Goal: Task Accomplishment & Management: Use online tool/utility

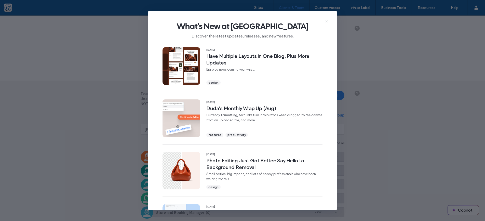
drag, startPoint x: 327, startPoint y: 21, endPoint x: 327, endPoint y: 6, distance: 15.6
click at [327, 21] on icon at bounding box center [327, 21] width 4 height 4
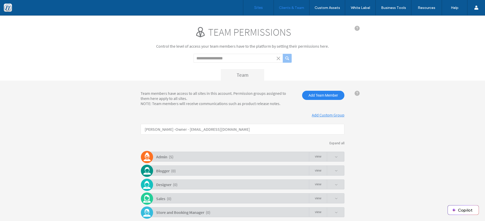
click at [258, 7] on label "Sites" at bounding box center [258, 7] width 9 height 5
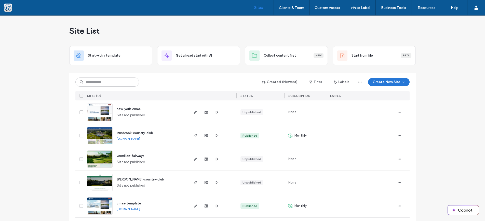
click at [374, 83] on button "Create New Site" at bounding box center [389, 82] width 42 height 8
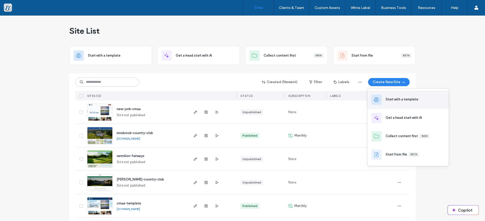
click at [402, 101] on div "Start with a template" at bounding box center [402, 99] width 33 height 5
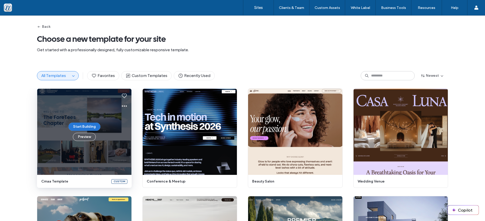
click at [90, 127] on button "Start Building" at bounding box center [85, 127] width 32 height 8
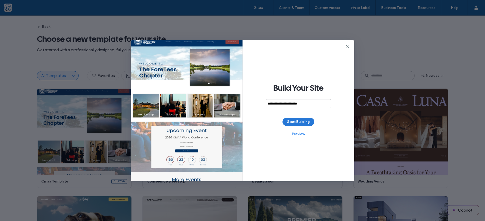
type input "**********"
click at [297, 124] on button "Start Building" at bounding box center [299, 122] width 32 height 8
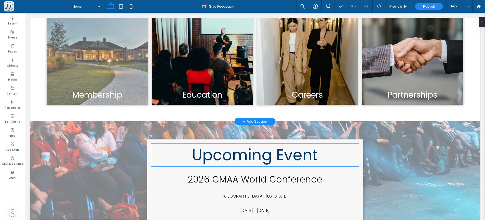
scroll to position [216, 0]
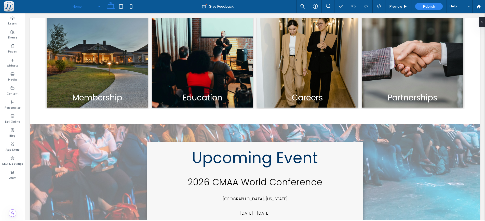
click at [86, 9] on input at bounding box center [85, 6] width 25 height 13
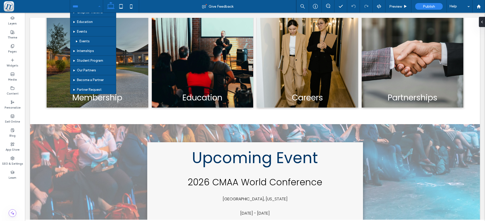
scroll to position [122, 0]
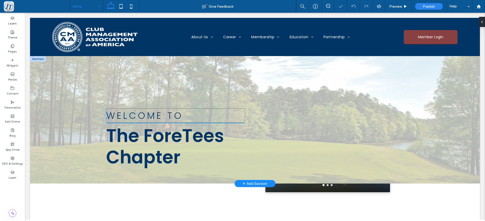
click at [190, 115] on div "WELCOME TO The ForeTees Chapter" at bounding box center [175, 119] width 147 height 107
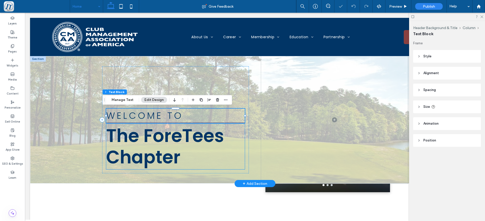
click at [182, 140] on div "WELCOME TO The ForeTees Chapter" at bounding box center [175, 119] width 147 height 107
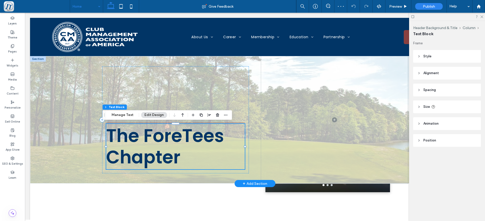
click at [205, 138] on span "The ForeTees Chapter" at bounding box center [165, 146] width 118 height 47
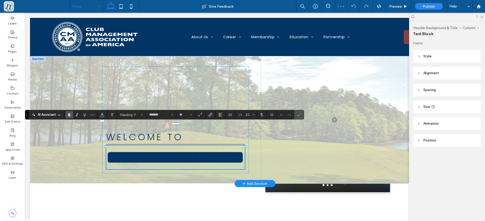
click at [222, 148] on span "**********" at bounding box center [175, 157] width 138 height 18
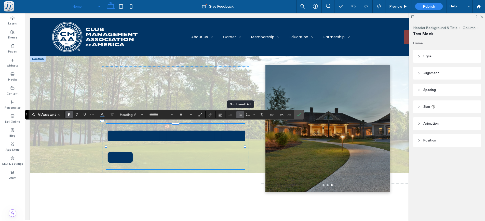
scroll to position [2, 0]
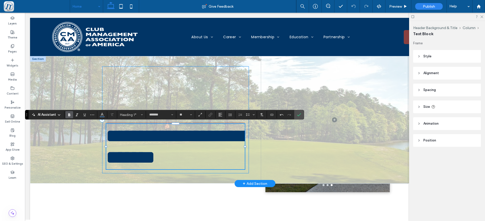
click at [181, 77] on div "**********" at bounding box center [175, 119] width 147 height 107
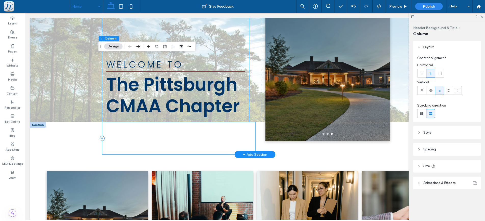
scroll to position [0, 0]
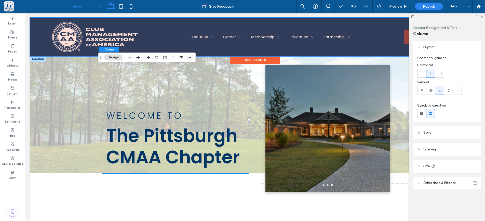
click at [198, 36] on div at bounding box center [255, 37] width 450 height 38
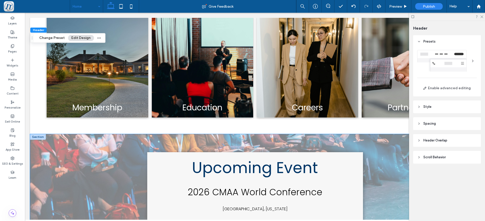
scroll to position [206, 0]
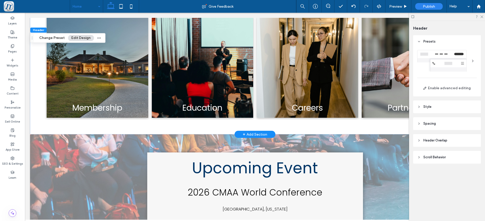
click at [243, 132] on span "+" at bounding box center [244, 135] width 3 height 6
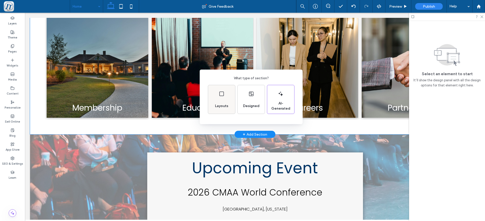
click at [221, 95] on icon at bounding box center [222, 94] width 6 height 6
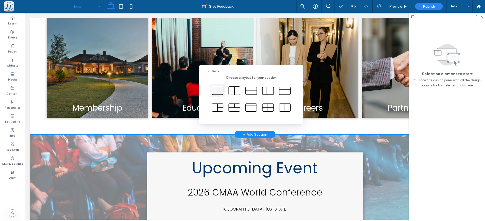
click at [216, 90] on icon at bounding box center [217, 90] width 13 height 13
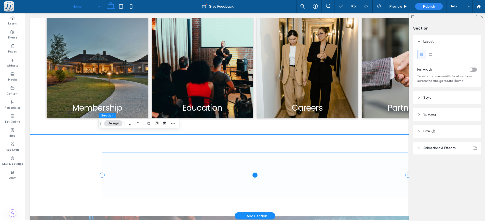
click at [234, 170] on span at bounding box center [255, 175] width 306 height 46
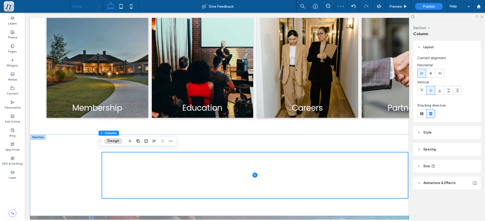
click at [116, 142] on button "Design" at bounding box center [113, 141] width 18 height 6
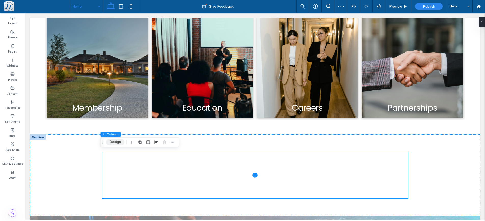
scroll to position [206, 0]
click at [133, 143] on icon "button" at bounding box center [132, 142] width 4 height 4
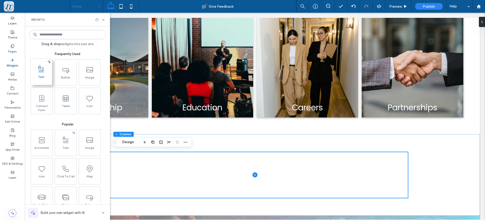
click at [46, 80] on span "Text" at bounding box center [41, 78] width 21 height 7
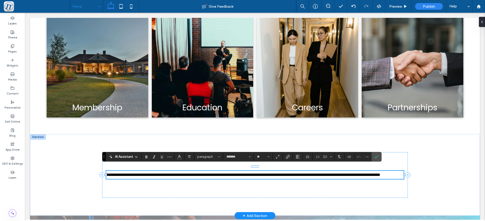
click at [156, 179] on p "**********" at bounding box center [255, 175] width 298 height 8
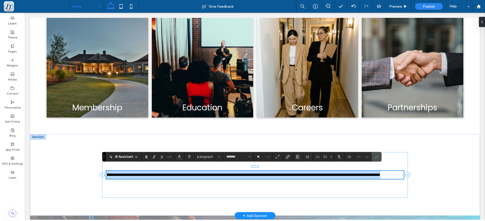
drag, startPoint x: 156, startPoint y: 178, endPoint x: 84, endPoint y: 159, distance: 74.4
click at [106, 171] on div "**********" at bounding box center [255, 175] width 298 height 8
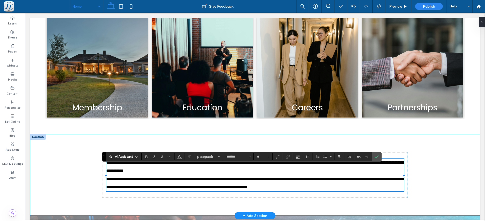
scroll to position [0, 0]
click at [208, 185] on span "**********" at bounding box center [255, 175] width 298 height 28
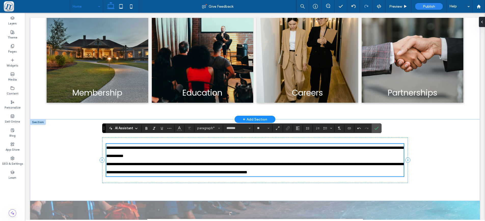
scroll to position [235, 0]
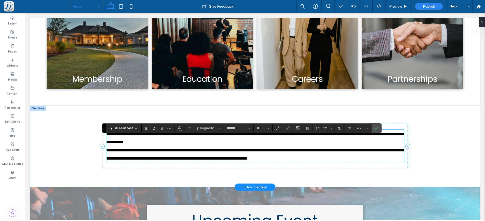
click at [168, 162] on p "**********" at bounding box center [255, 146] width 298 height 33
click at [82, 159] on div "**********" at bounding box center [255, 147] width 450 height 82
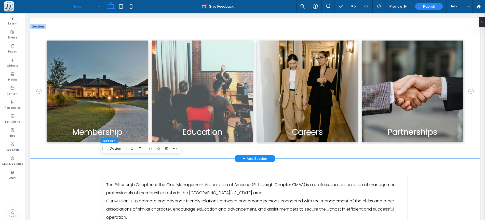
scroll to position [206, 0]
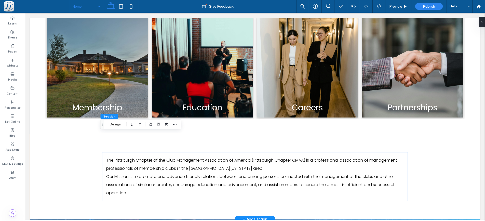
click at [202, 146] on div "The Pittsburgh Chapter of the Club Management Association of America (Pittsburg…" at bounding box center [255, 176] width 306 height 85
click at [139, 124] on use "button" at bounding box center [140, 125] width 3 height 4
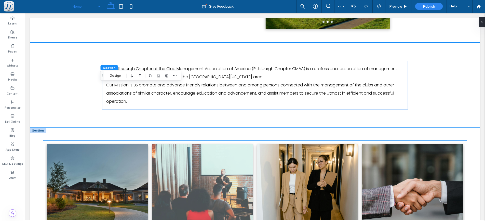
scroll to position [77, 0]
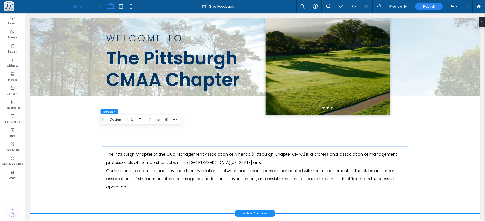
drag, startPoint x: 133, startPoint y: 167, endPoint x: 148, endPoint y: 167, distance: 14.8
click at [133, 167] on span "The Pittsburgh Chapter of the Club Management Association of America (Pittsburg…" at bounding box center [251, 170] width 291 height 38
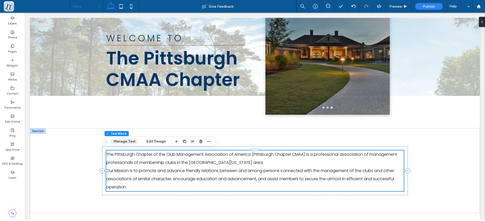
click at [119, 142] on button "Manage Text" at bounding box center [124, 141] width 29 height 6
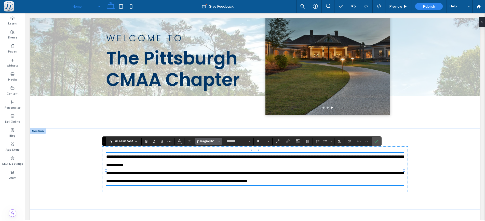
click at [220, 140] on button "paragraph*" at bounding box center [209, 141] width 27 height 7
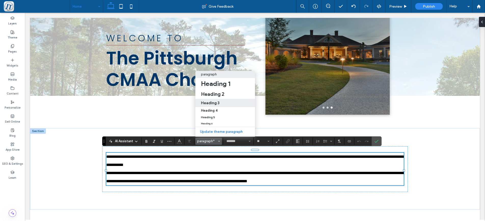
click at [224, 100] on div "Heading 3" at bounding box center [225, 102] width 48 height 5
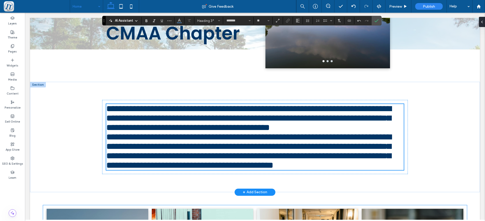
scroll to position [122, 0]
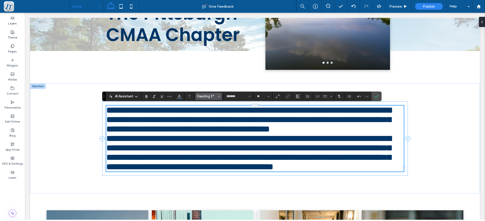
click at [219, 97] on icon "Styles" at bounding box center [219, 96] width 2 height 2
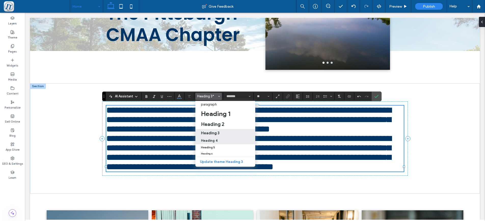
click at [213, 142] on h4 "Heading 4" at bounding box center [209, 141] width 17 height 4
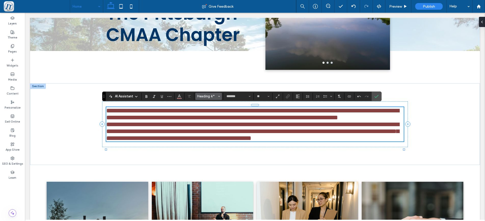
click at [216, 95] on span "Heading 4*" at bounding box center [207, 96] width 20 height 4
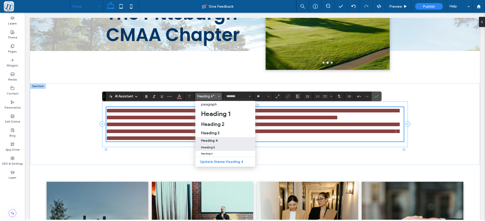
click at [211, 149] on h5 "Heading 5" at bounding box center [208, 147] width 14 height 3
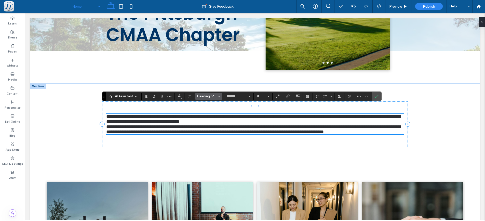
click at [219, 95] on span "Styles" at bounding box center [219, 96] width 2 height 7
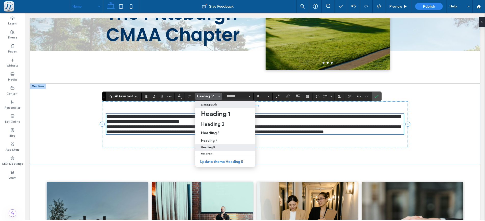
click at [212, 106] on p "paragraph" at bounding box center [209, 104] width 16 height 4
type input "**"
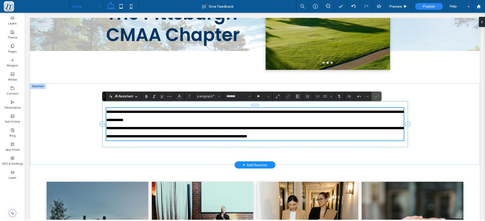
click at [156, 140] on p "**********" at bounding box center [255, 124] width 298 height 33
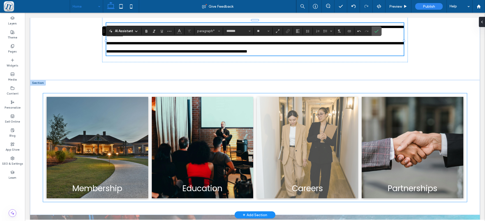
scroll to position [232, 0]
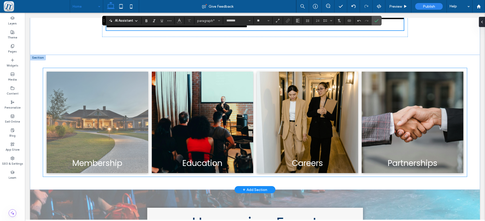
click at [126, 142] on link at bounding box center [97, 122] width 101 height 101
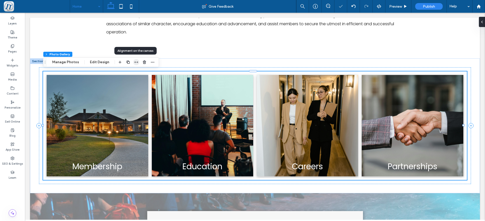
click at [136, 61] on icon "button" at bounding box center [136, 62] width 4 height 4
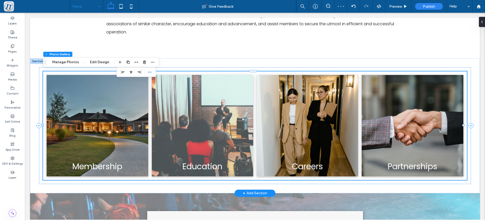
click at [184, 112] on link at bounding box center [202, 125] width 101 height 101
click at [211, 141] on link at bounding box center [202, 125] width 101 height 101
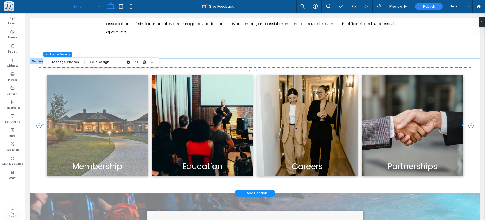
click at [109, 138] on link at bounding box center [97, 125] width 101 height 101
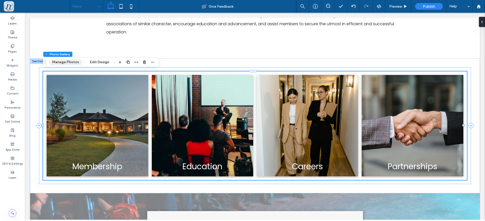
click at [64, 64] on button "Manage Photos" at bounding box center [65, 62] width 33 height 6
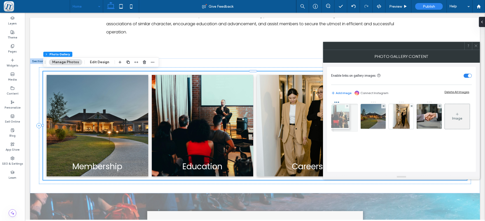
drag, startPoint x: 375, startPoint y: 120, endPoint x: 337, endPoint y: 120, distance: 37.7
click at [337, 120] on div "Image" at bounding box center [401, 117] width 140 height 33
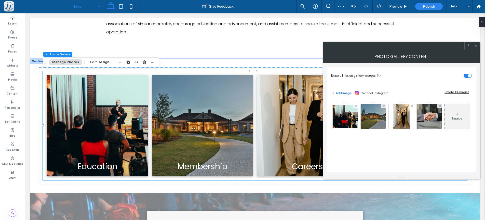
click at [477, 48] on span at bounding box center [476, 46] width 4 height 8
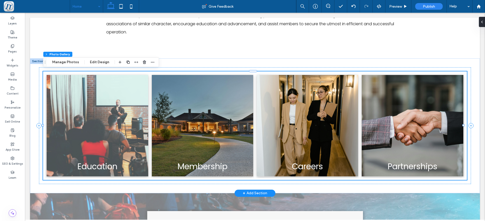
click at [110, 155] on link at bounding box center [97, 125] width 101 height 101
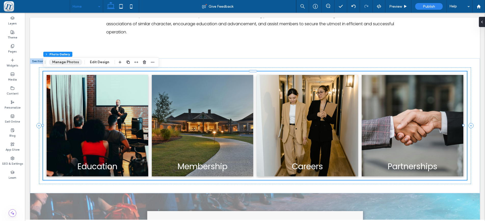
click at [58, 63] on button "Manage Photos" at bounding box center [65, 62] width 33 height 6
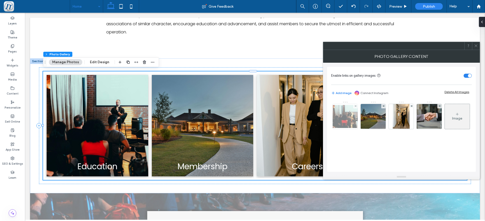
click at [342, 121] on img at bounding box center [345, 116] width 41 height 23
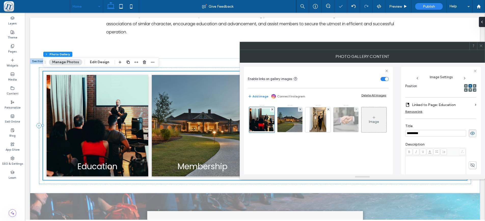
scroll to position [0, 0]
drag, startPoint x: 424, startPoint y: 135, endPoint x: 364, endPoint y: 129, distance: 60.2
click at [406, 130] on input "*********" at bounding box center [436, 133] width 61 height 7
type input "********"
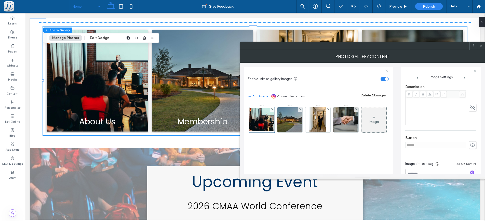
scroll to position [140, 0]
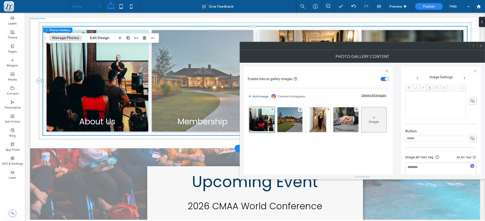
click at [189, 97] on link at bounding box center [202, 80] width 101 height 101
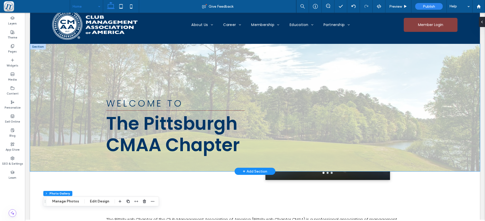
scroll to position [0, 0]
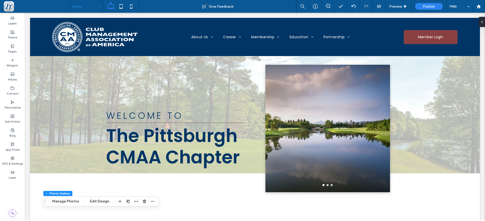
click at [87, 6] on input at bounding box center [85, 6] width 25 height 13
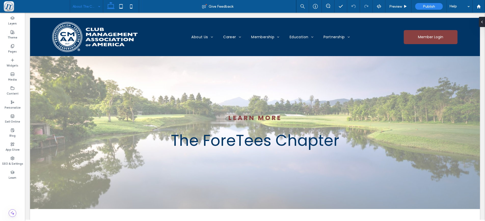
click at [85, 6] on input at bounding box center [85, 6] width 25 height 13
